Goal: Task Accomplishment & Management: Complete application form

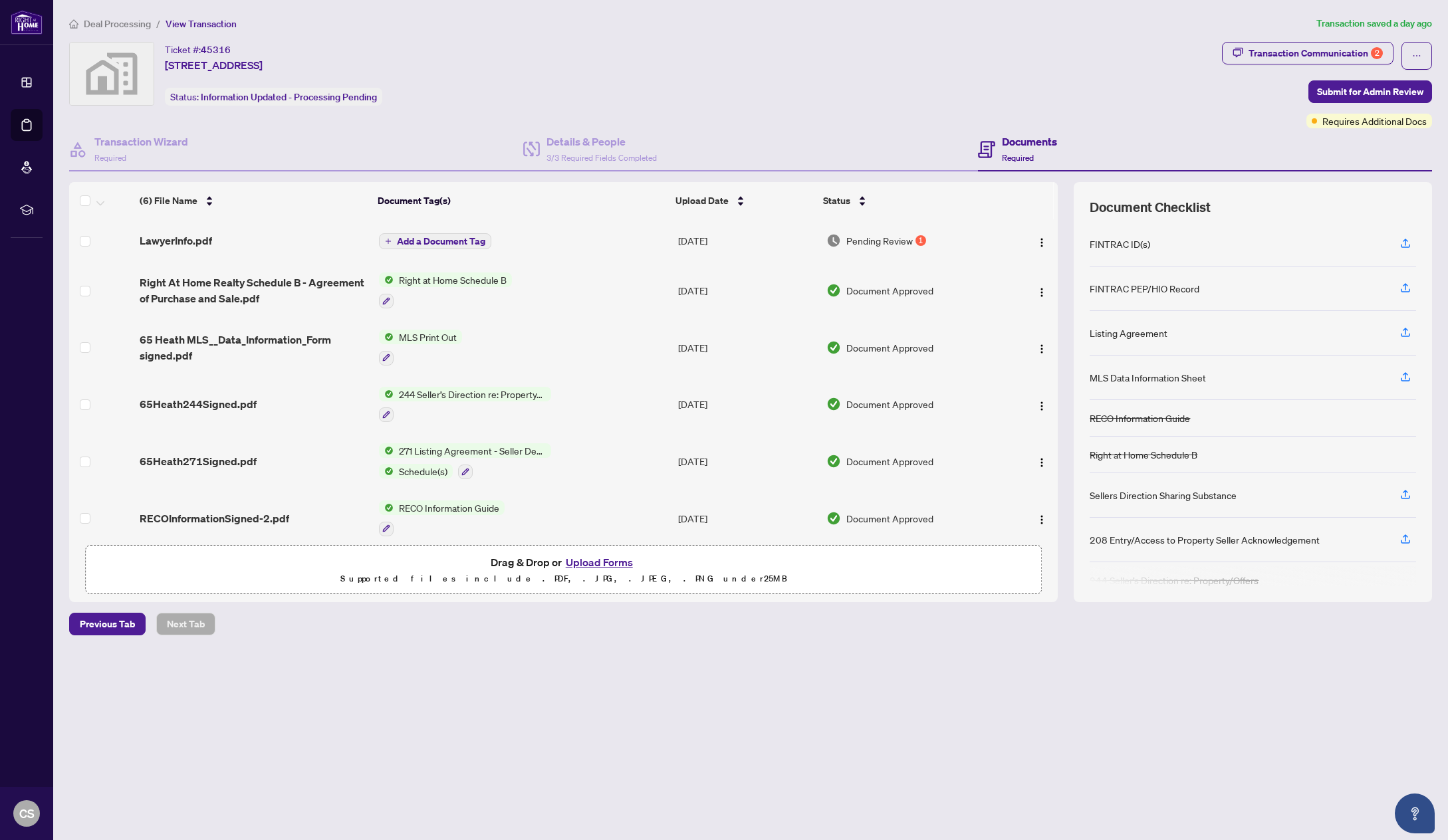
click at [489, 69] on div "Ticket #: 45316 [STREET_ADDRESS] Status: Information Updated - Processing Pendi…" at bounding box center [642, 73] width 1147 height 64
click at [121, 19] on span "Deal Processing" at bounding box center [117, 24] width 67 height 12
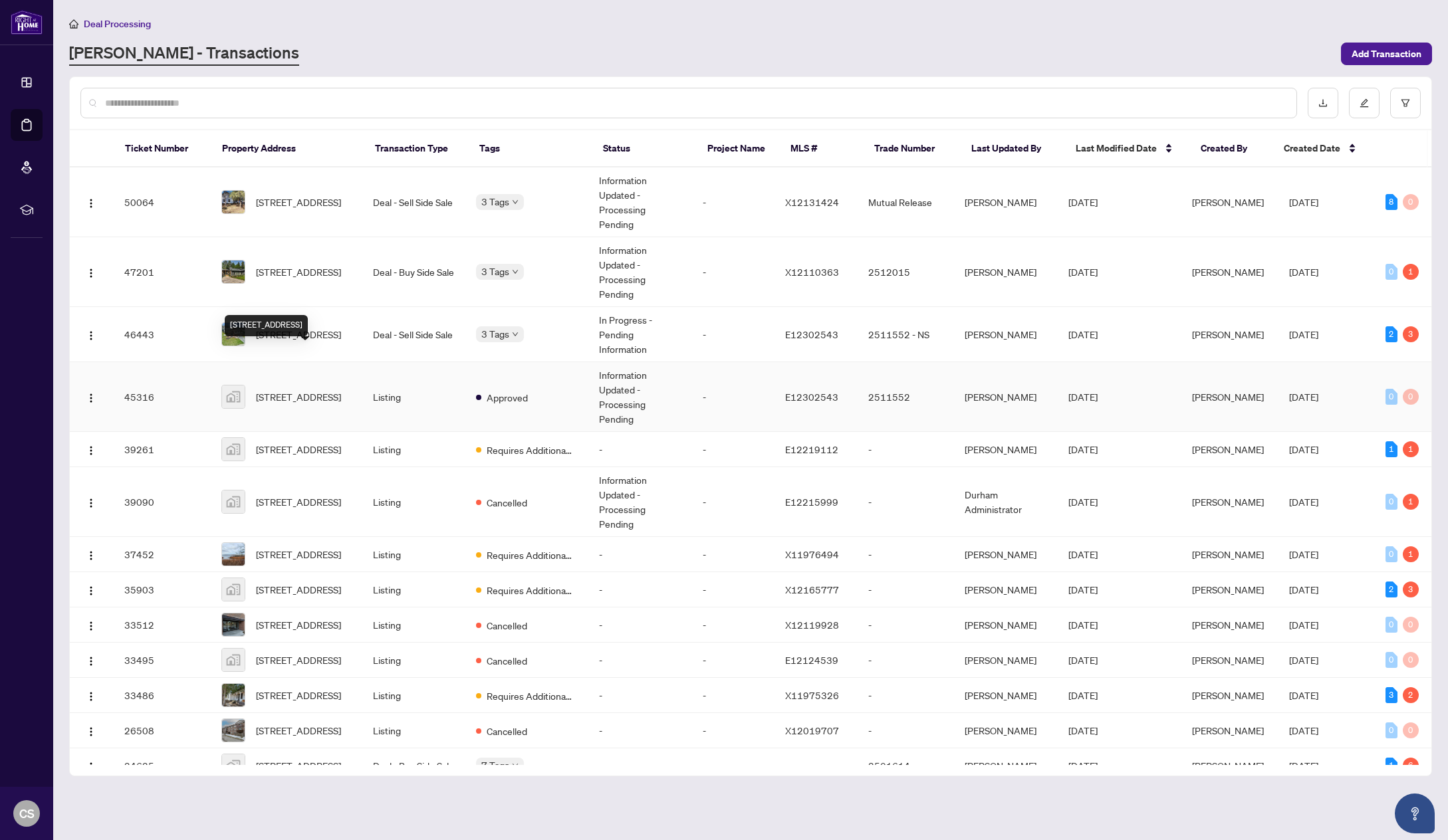
click at [313, 390] on span "[STREET_ADDRESS]" at bounding box center [298, 397] width 85 height 15
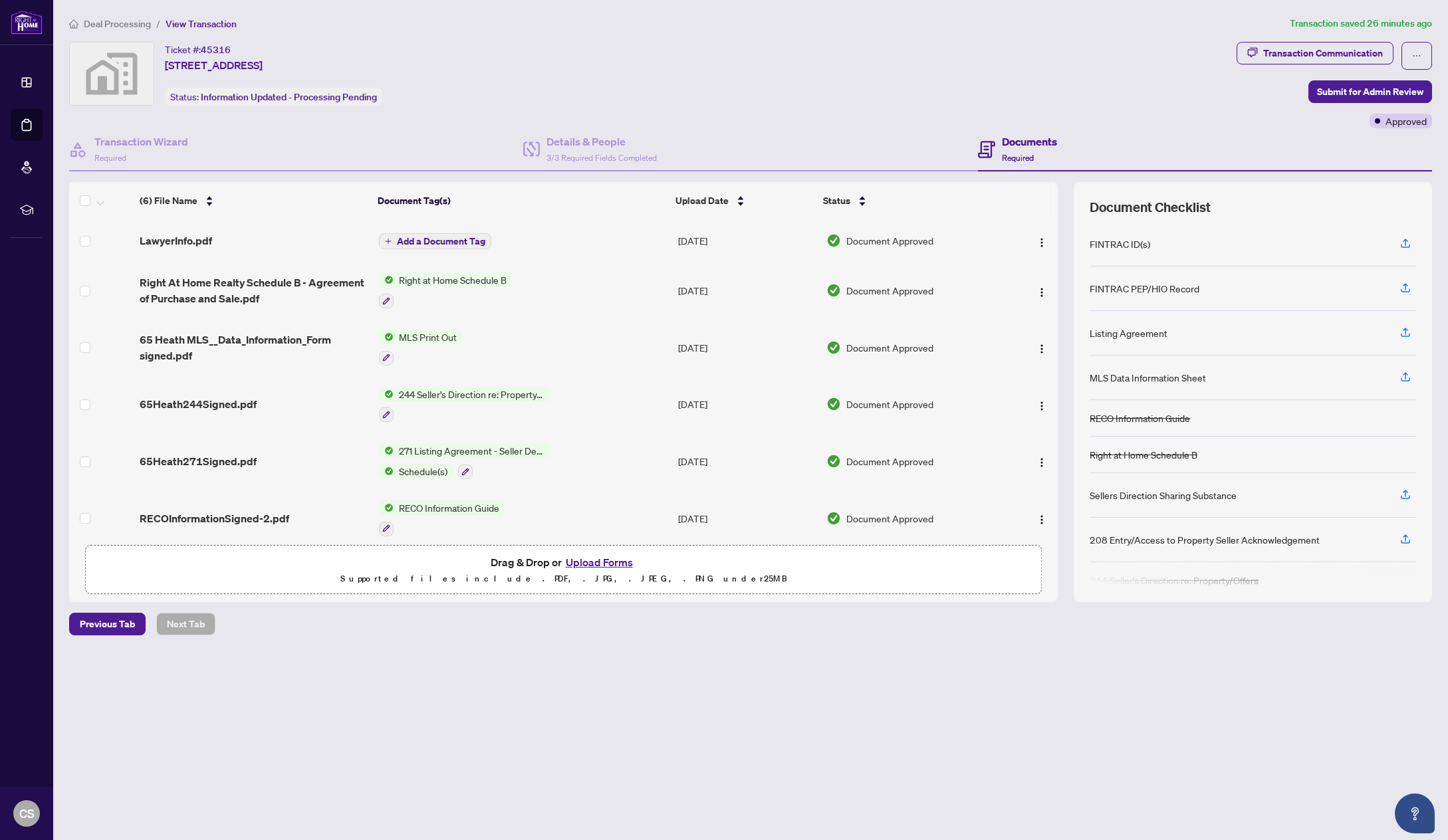
click at [105, 16] on li "Deal Processing" at bounding box center [109, 23] width 82 height 15
click at [105, 19] on span "Deal Processing" at bounding box center [117, 24] width 67 height 12
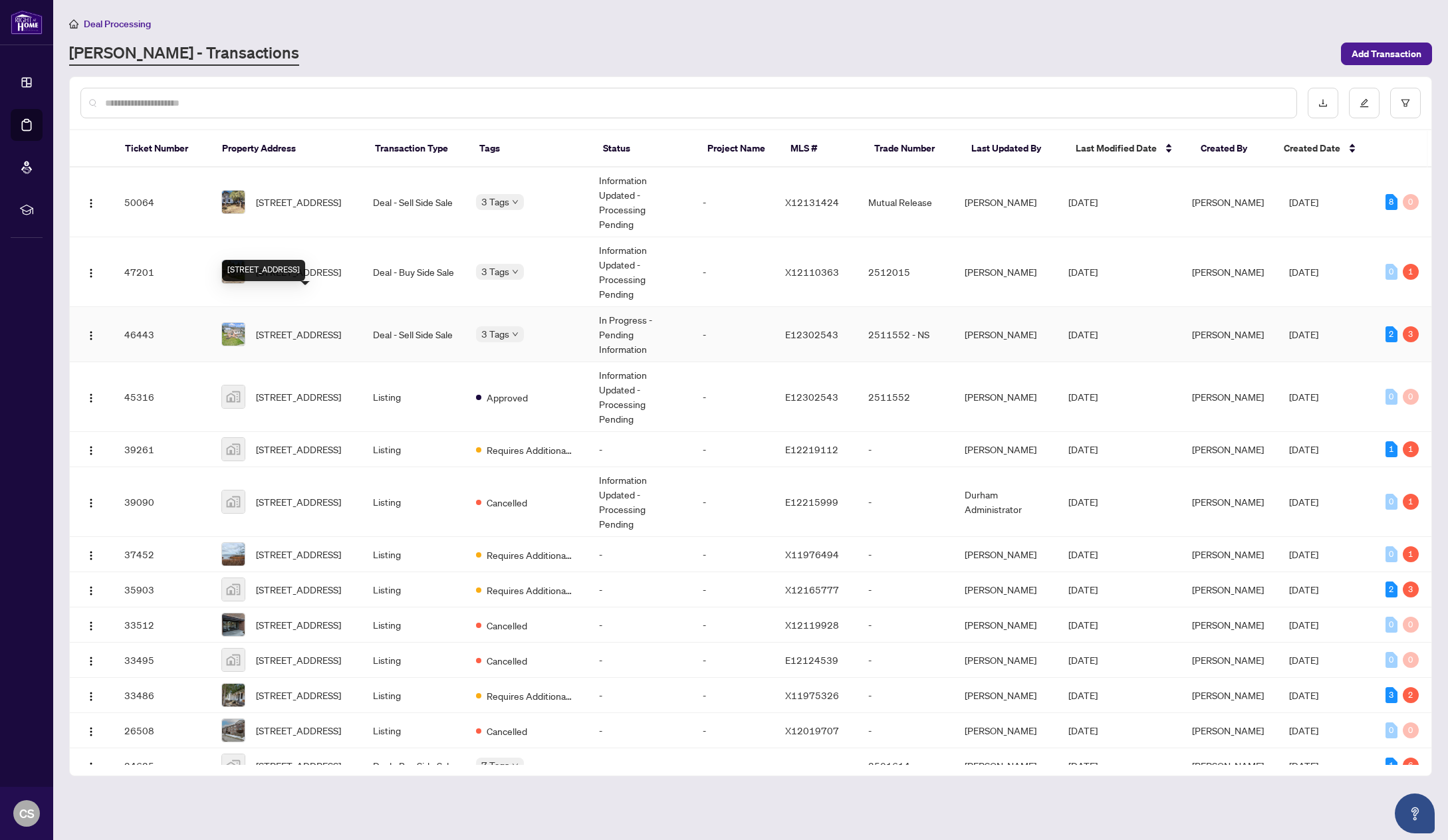
click at [277, 327] on span "[STREET_ADDRESS]" at bounding box center [298, 334] width 85 height 15
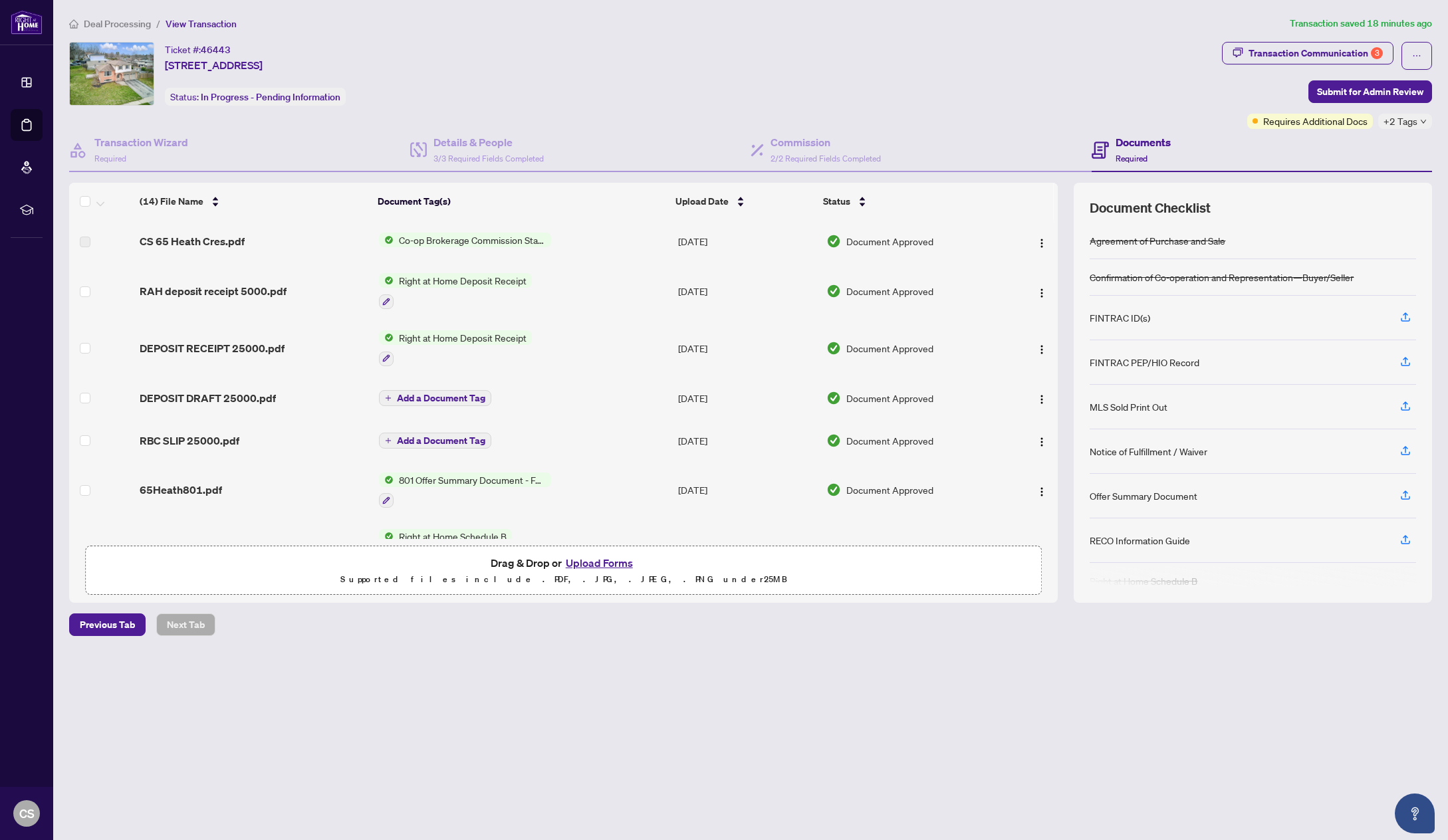
click at [598, 564] on button "Upload Forms" at bounding box center [599, 562] width 75 height 17
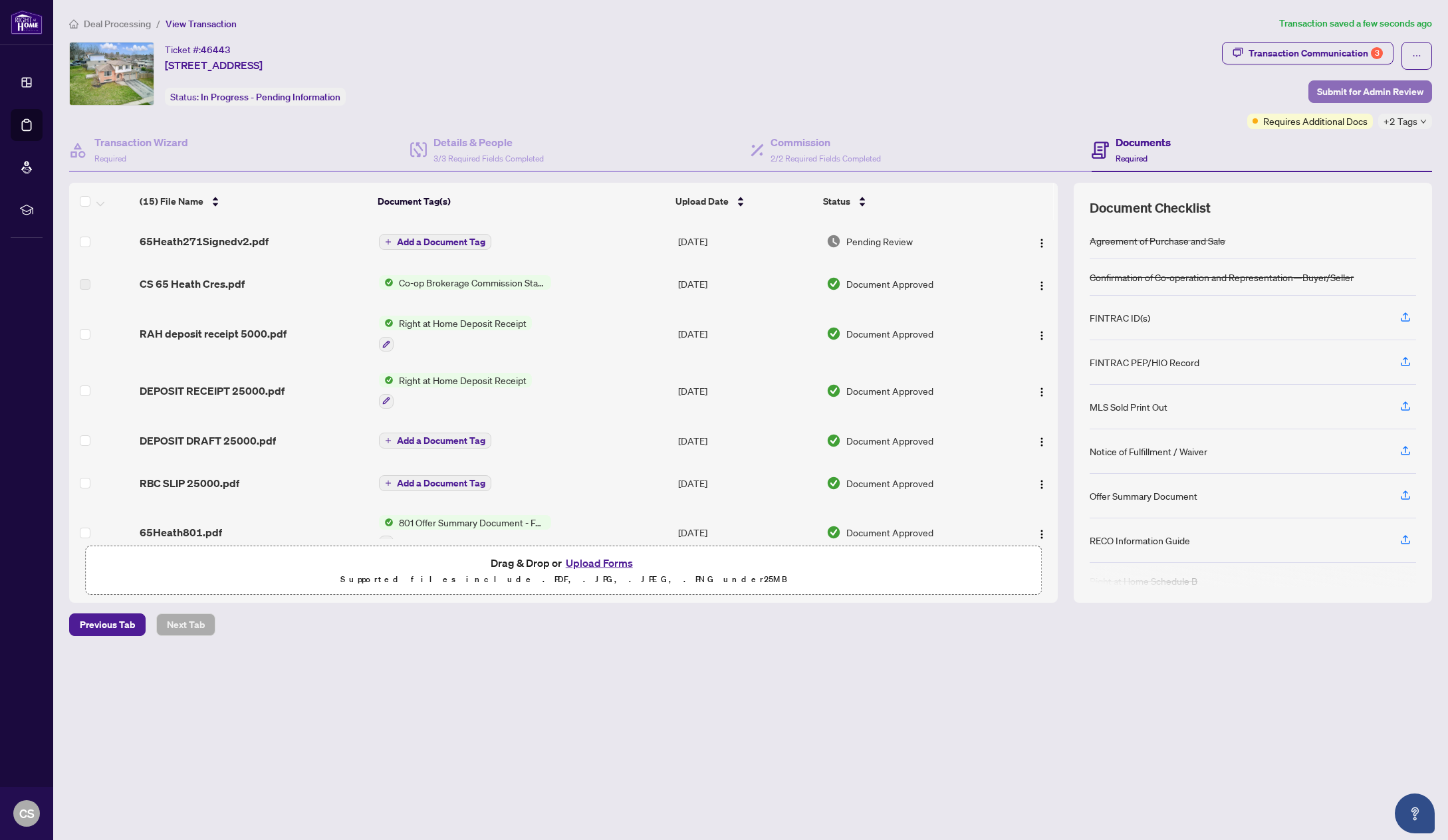
click at [1370, 93] on span "Submit for Admin Review" at bounding box center [1369, 91] width 106 height 21
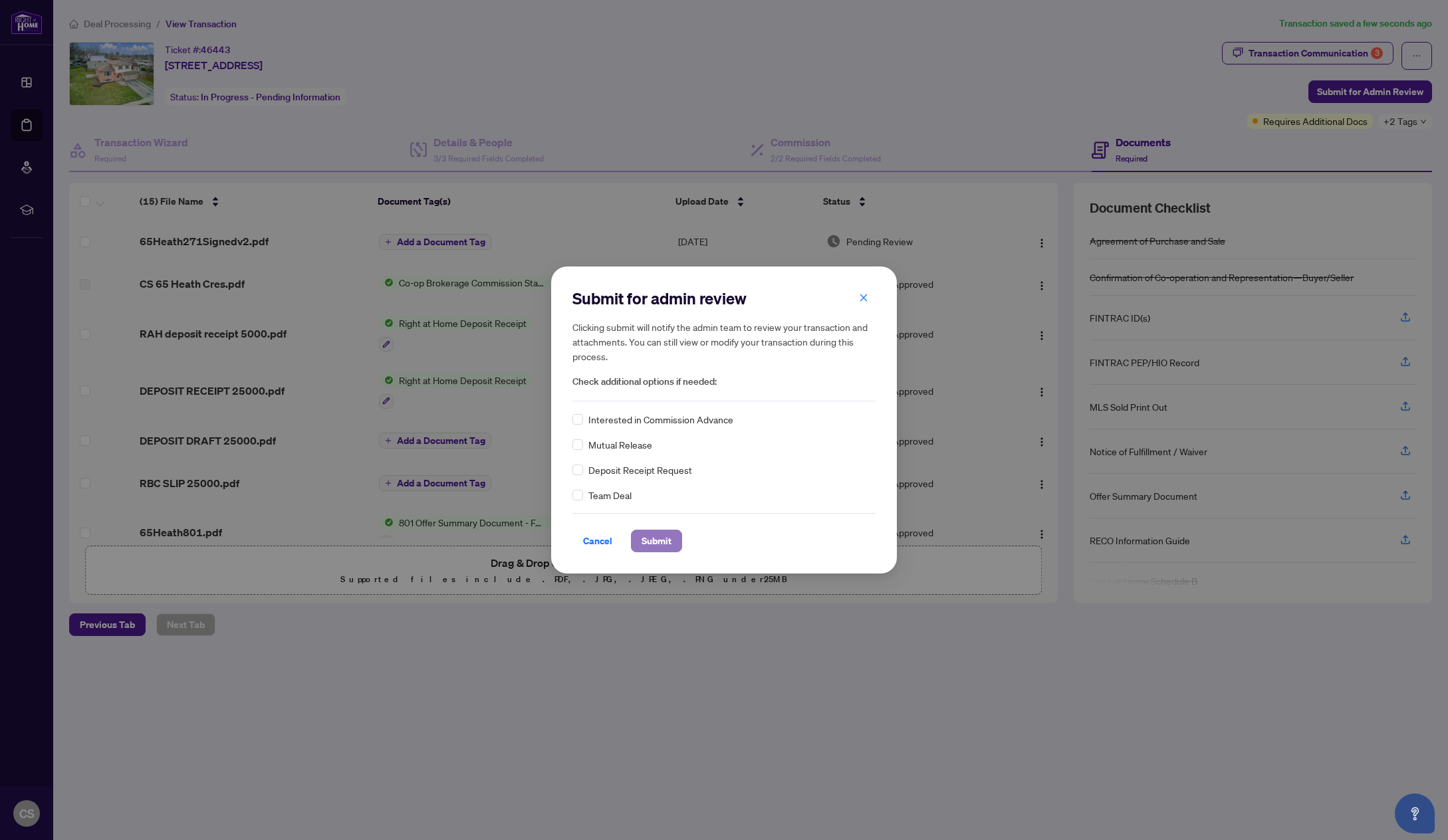
click at [646, 540] on span "Submit" at bounding box center [657, 541] width 30 height 21
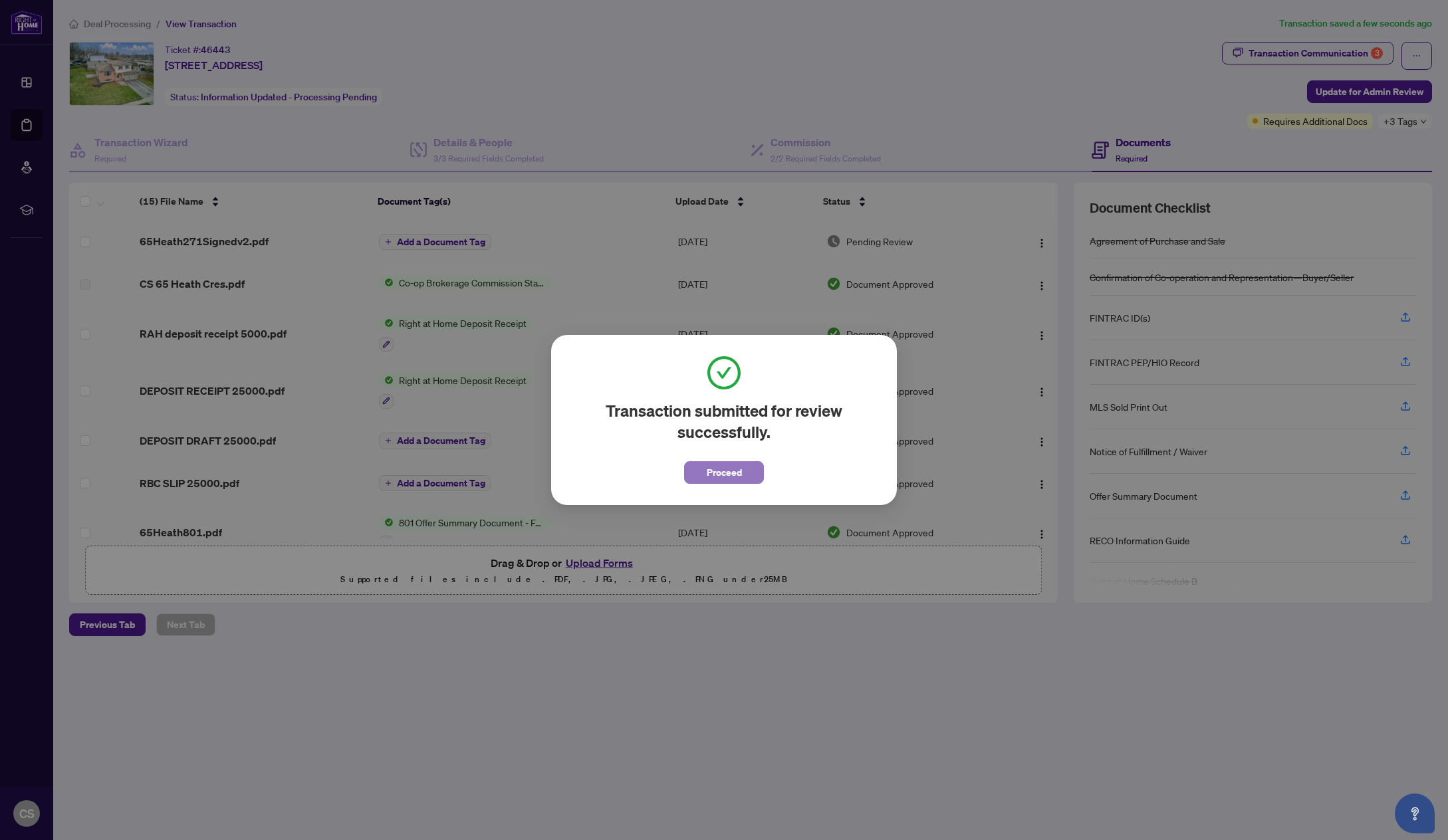
click at [739, 473] on button "Proceed" at bounding box center [723, 473] width 80 height 22
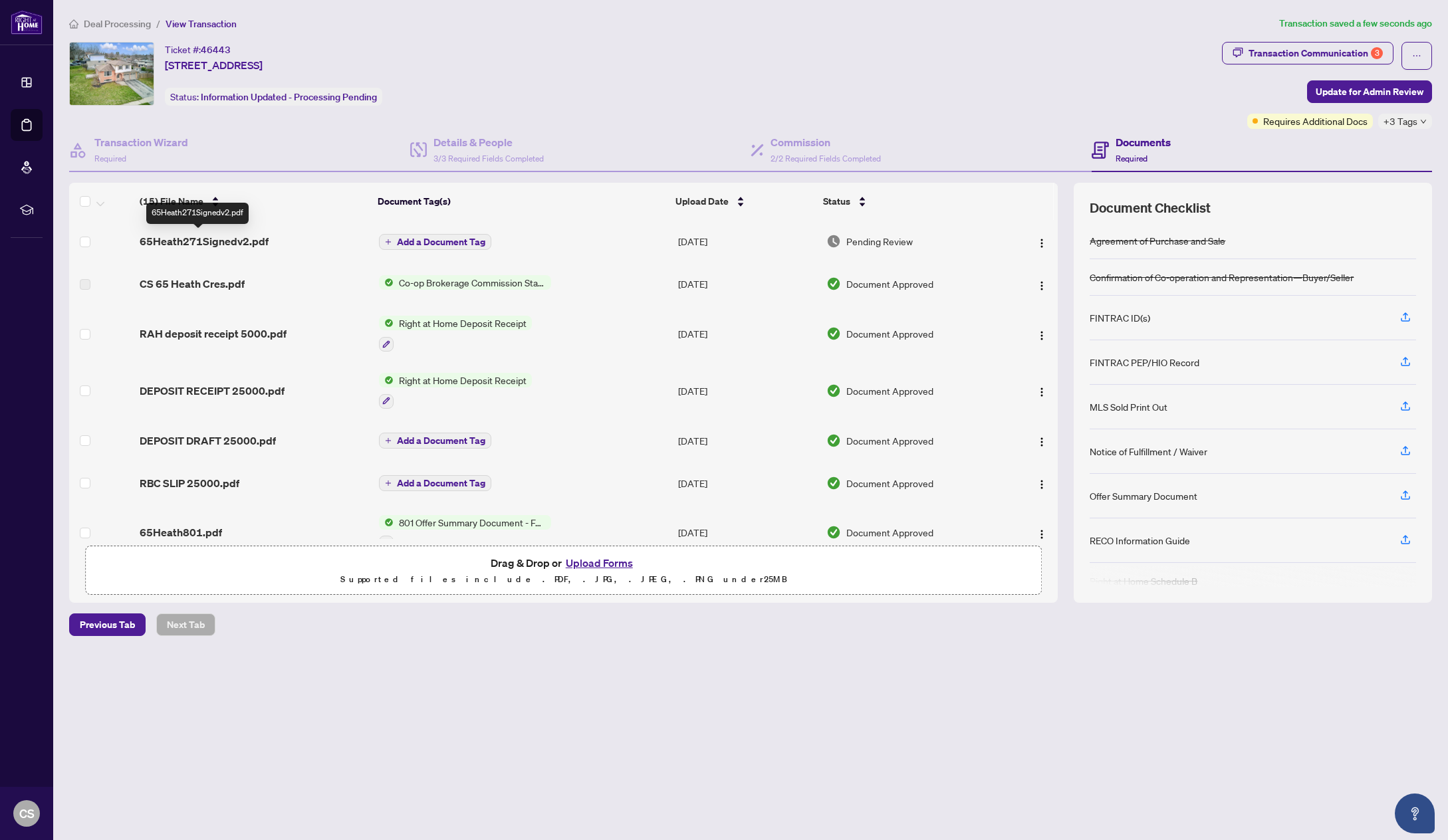
click at [221, 237] on span "65Heath271Signedv2.pdf" at bounding box center [204, 241] width 129 height 16
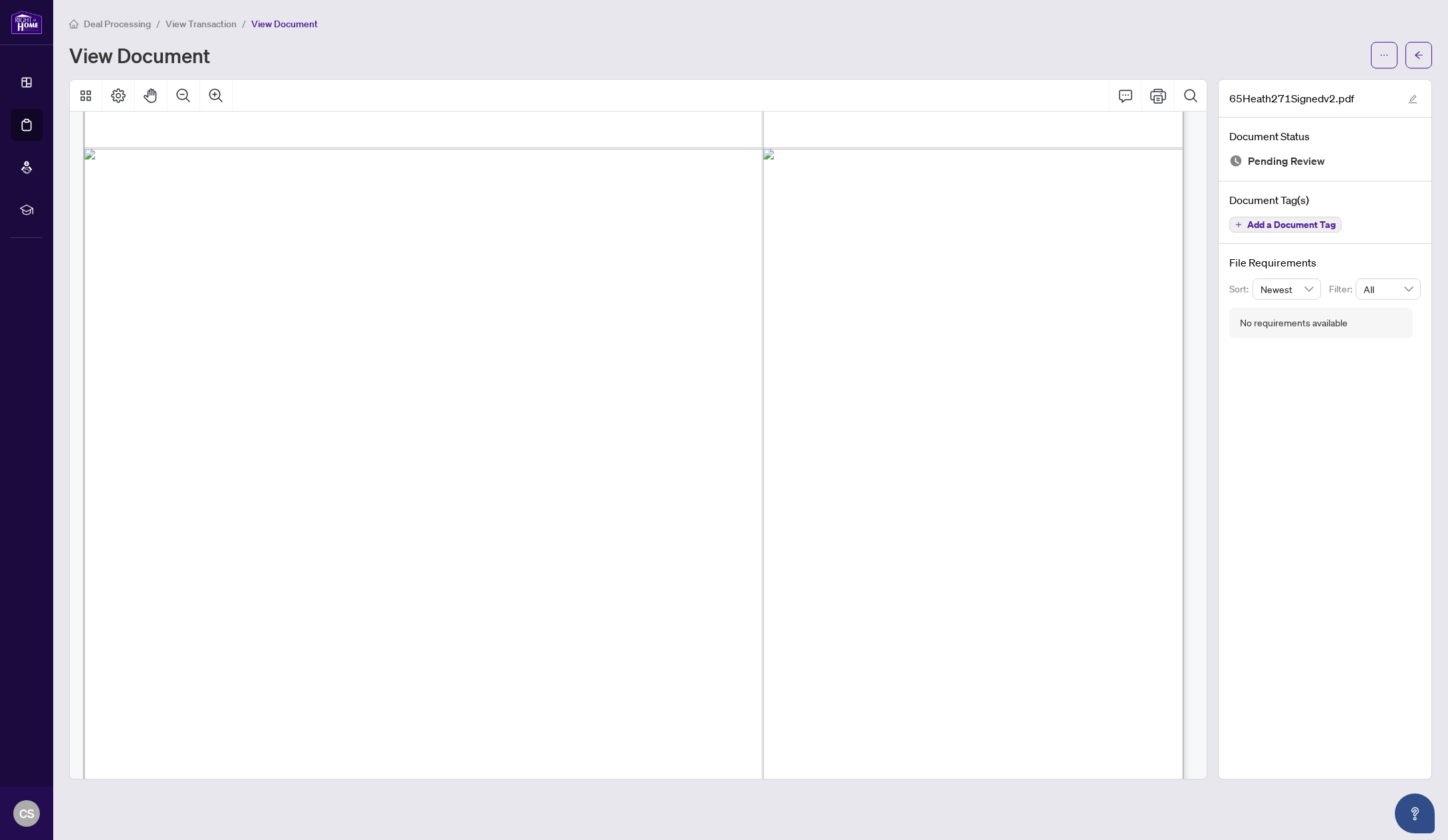
scroll to position [732, 0]
click at [768, 70] on div "Deal Processing / View Transaction / View Document View Document 65Heath271Sign…" at bounding box center [750, 397] width 1363 height 764
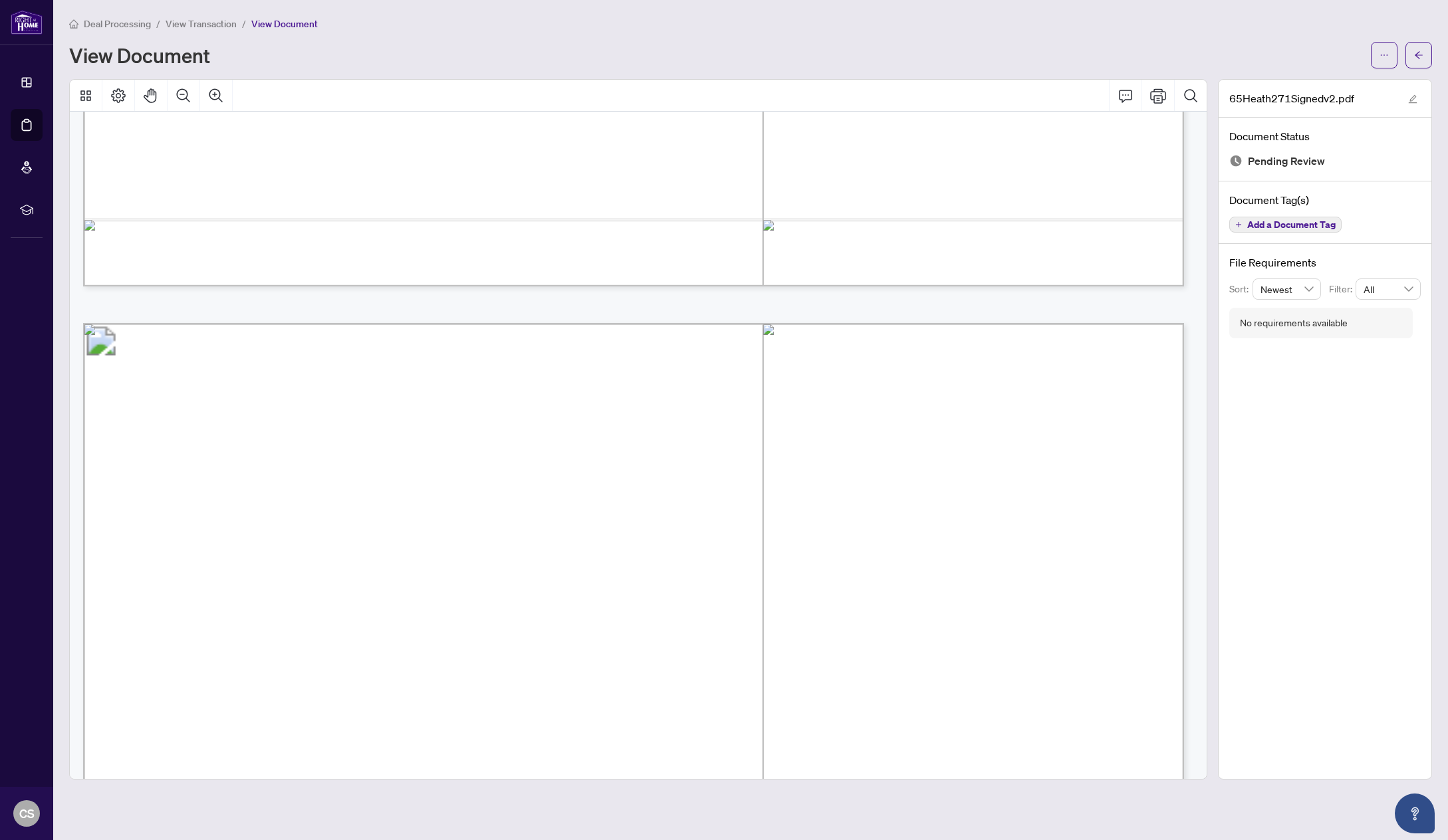
click at [182, 25] on span "View Transaction" at bounding box center [200, 24] width 71 height 12
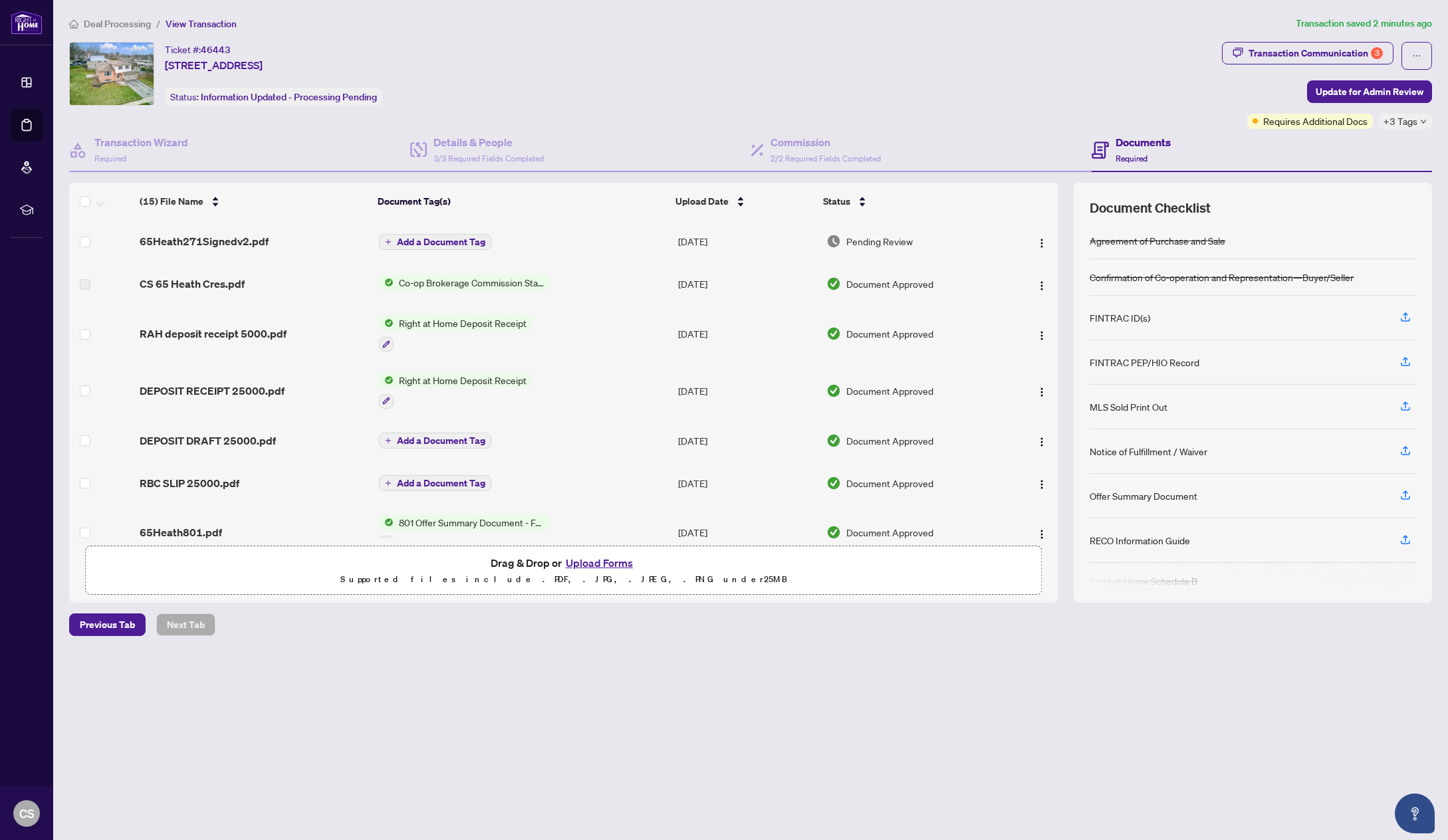
click at [788, 60] on div "Ticket #: 46443 [STREET_ADDRESS][PERSON_NAME] Status: Information Updated - Pro…" at bounding box center [642, 73] width 1147 height 64
click at [737, 52] on div "Ticket #: 46443 [STREET_ADDRESS][PERSON_NAME] Status: Information Updated - Pro…" at bounding box center [642, 73] width 1147 height 64
click at [767, 70] on div "Ticket #: 46443 [STREET_ADDRESS][PERSON_NAME] Status: Information Updated - Pro…" at bounding box center [642, 73] width 1147 height 64
click at [619, 99] on div "Ticket #: 46443 [STREET_ADDRESS][PERSON_NAME] Status: Information Updated - Pro…" at bounding box center [642, 73] width 1147 height 64
click at [703, 96] on div "Ticket #: 46443 [STREET_ADDRESS][PERSON_NAME] Status: Information Updated - Pro…" at bounding box center [642, 73] width 1147 height 64
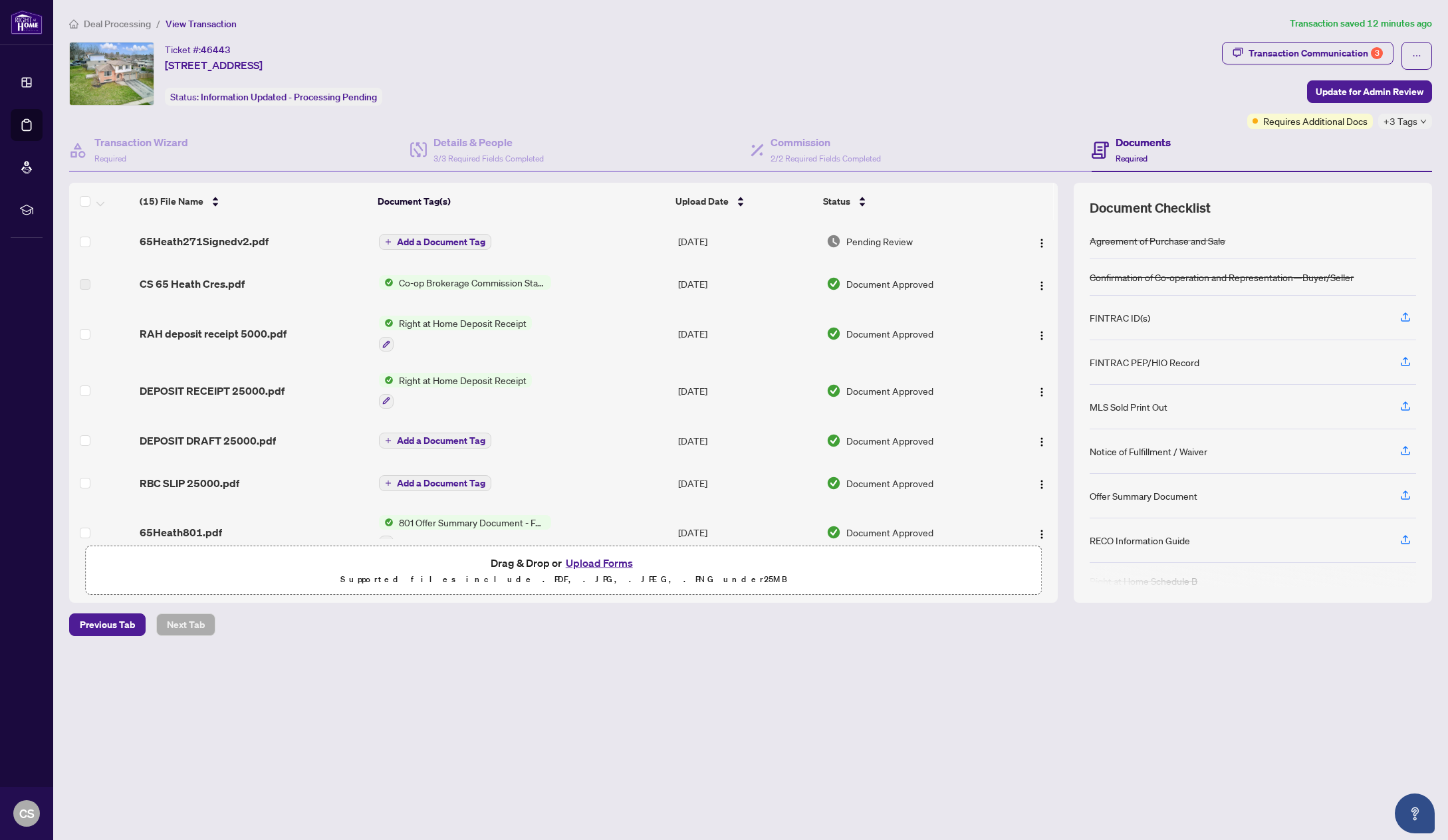
click at [639, 88] on div "Ticket #: 46443 [STREET_ADDRESS][PERSON_NAME] Status: Information Updated - Pro…" at bounding box center [642, 73] width 1147 height 64
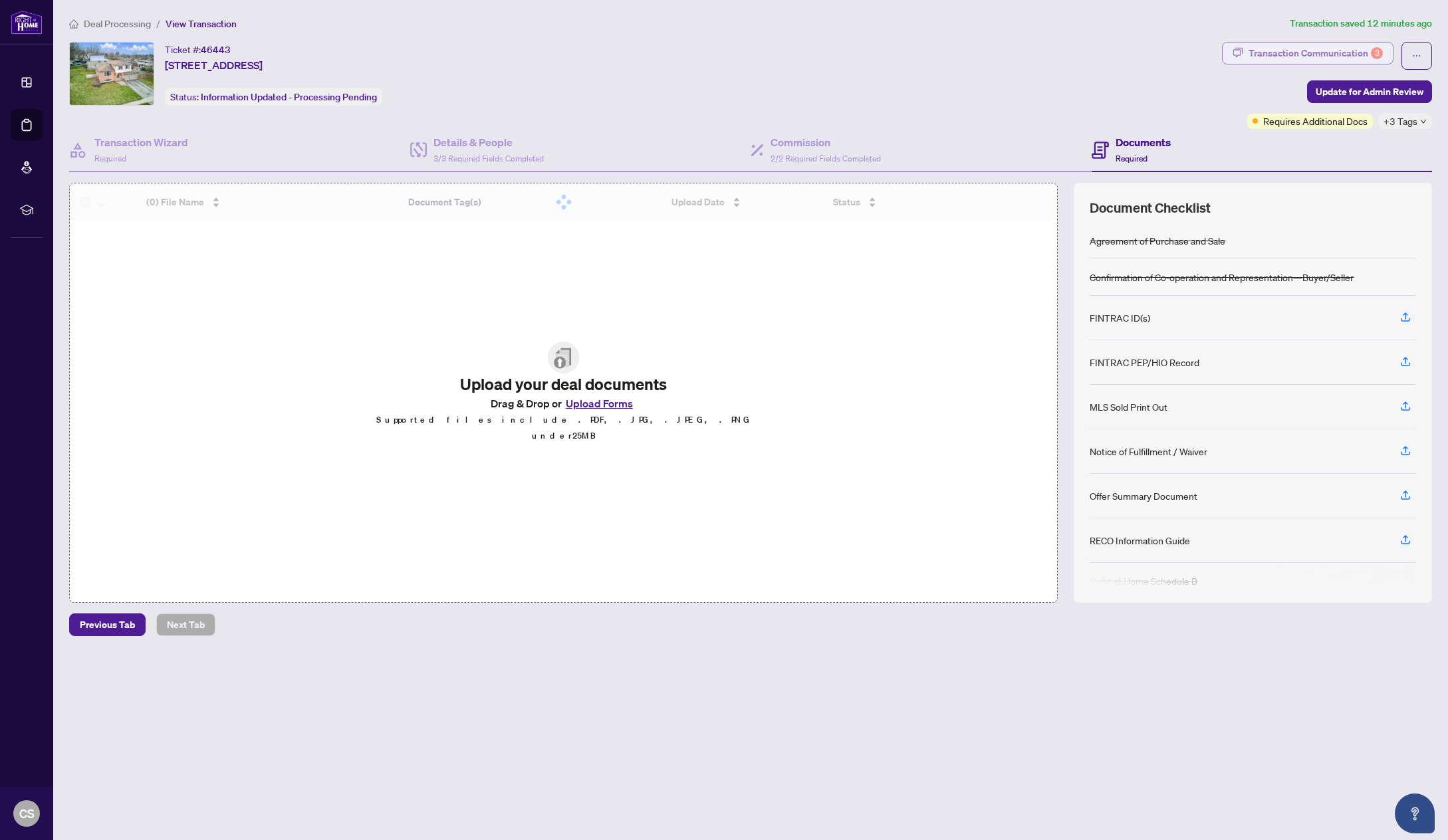
click at [1329, 52] on div "Transaction Communication 3" at bounding box center [1316, 53] width 135 height 21
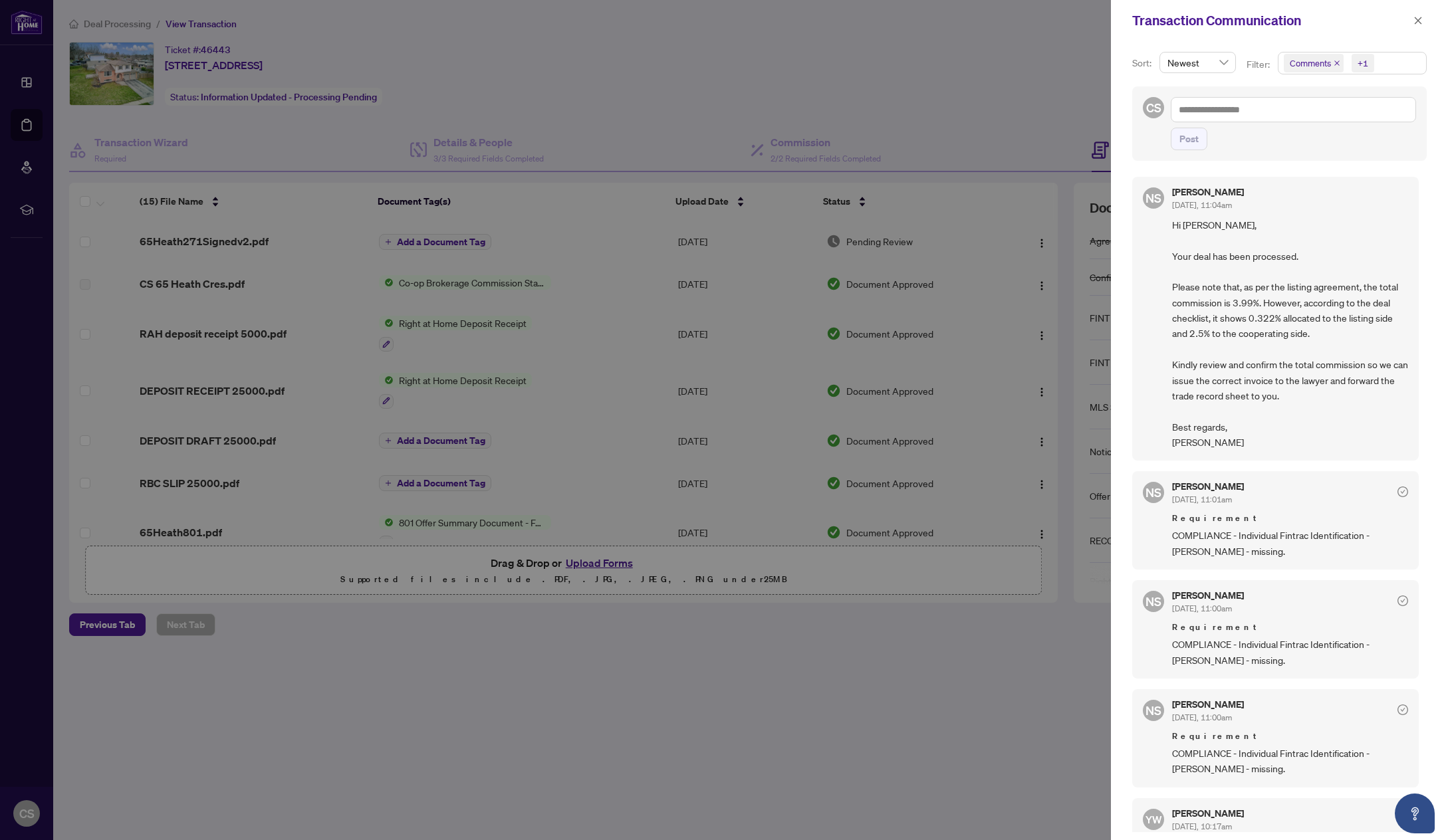
click at [629, 73] on div at bounding box center [724, 420] width 1448 height 840
click at [1416, 20] on icon "close" at bounding box center [1417, 20] width 9 height 9
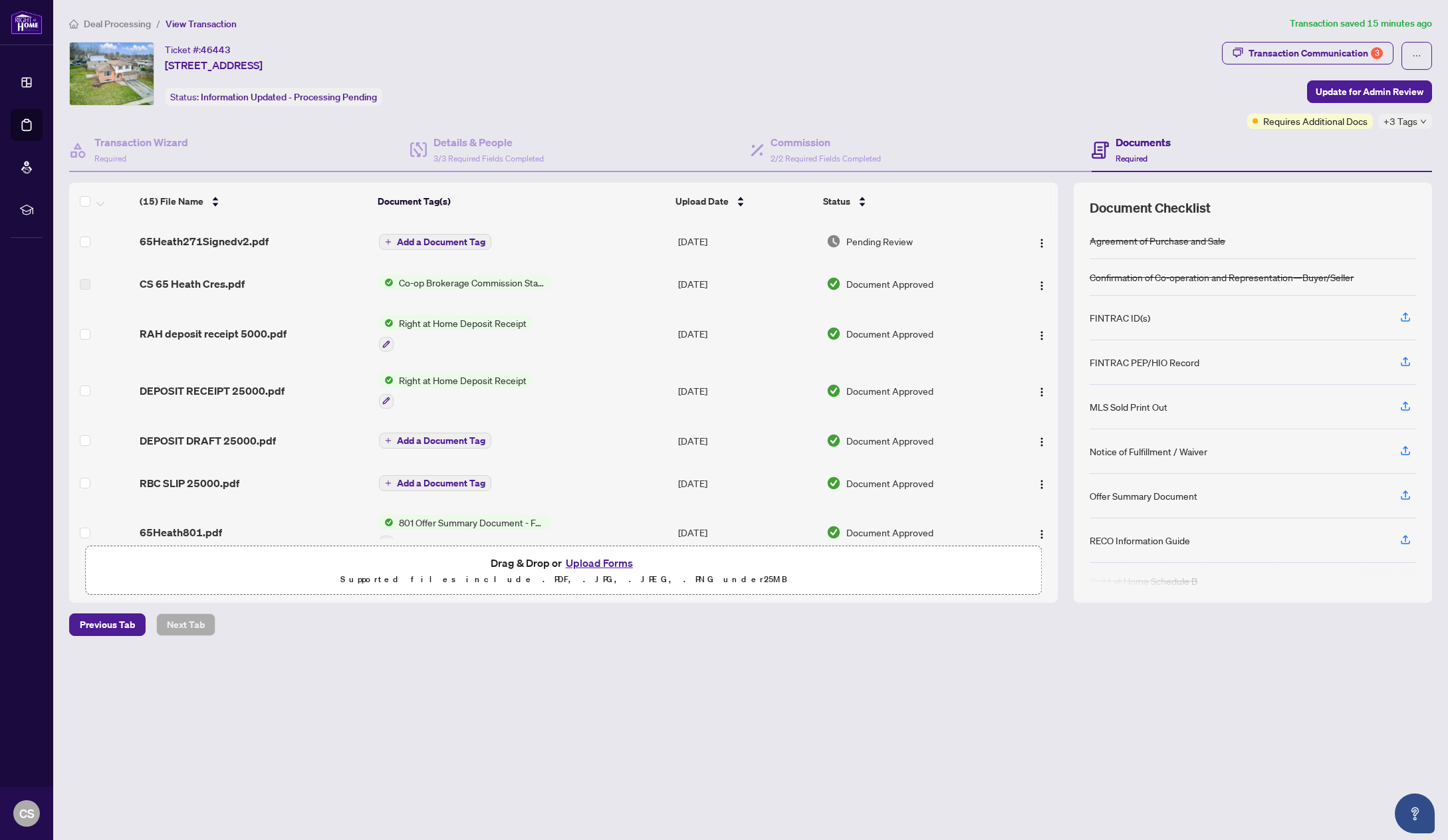
click at [962, 27] on ol "Deal Processing / View Transaction" at bounding box center [676, 23] width 1215 height 15
